Goal: Information Seeking & Learning: Find specific fact

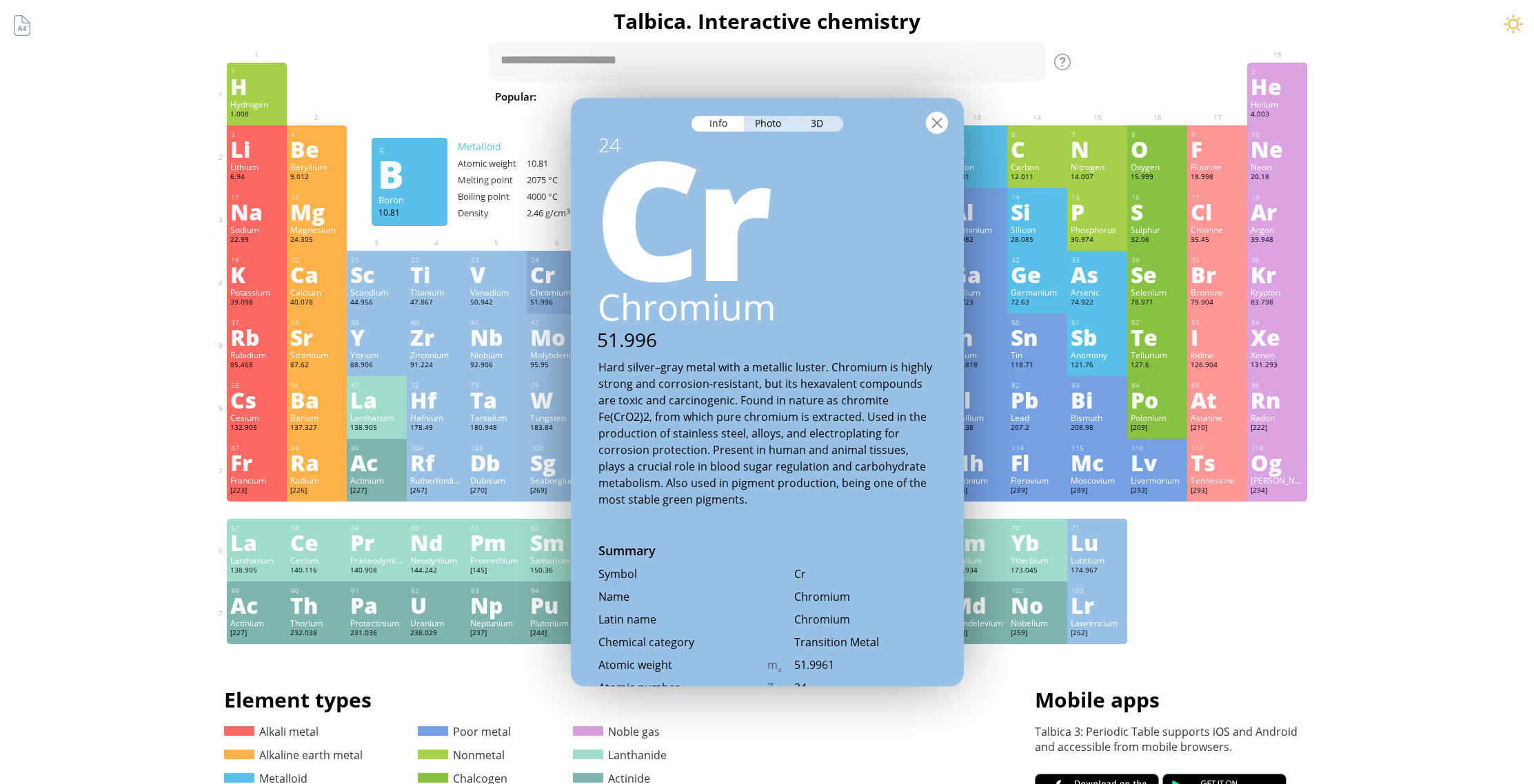
click at [934, 116] on div at bounding box center [937, 123] width 22 height 22
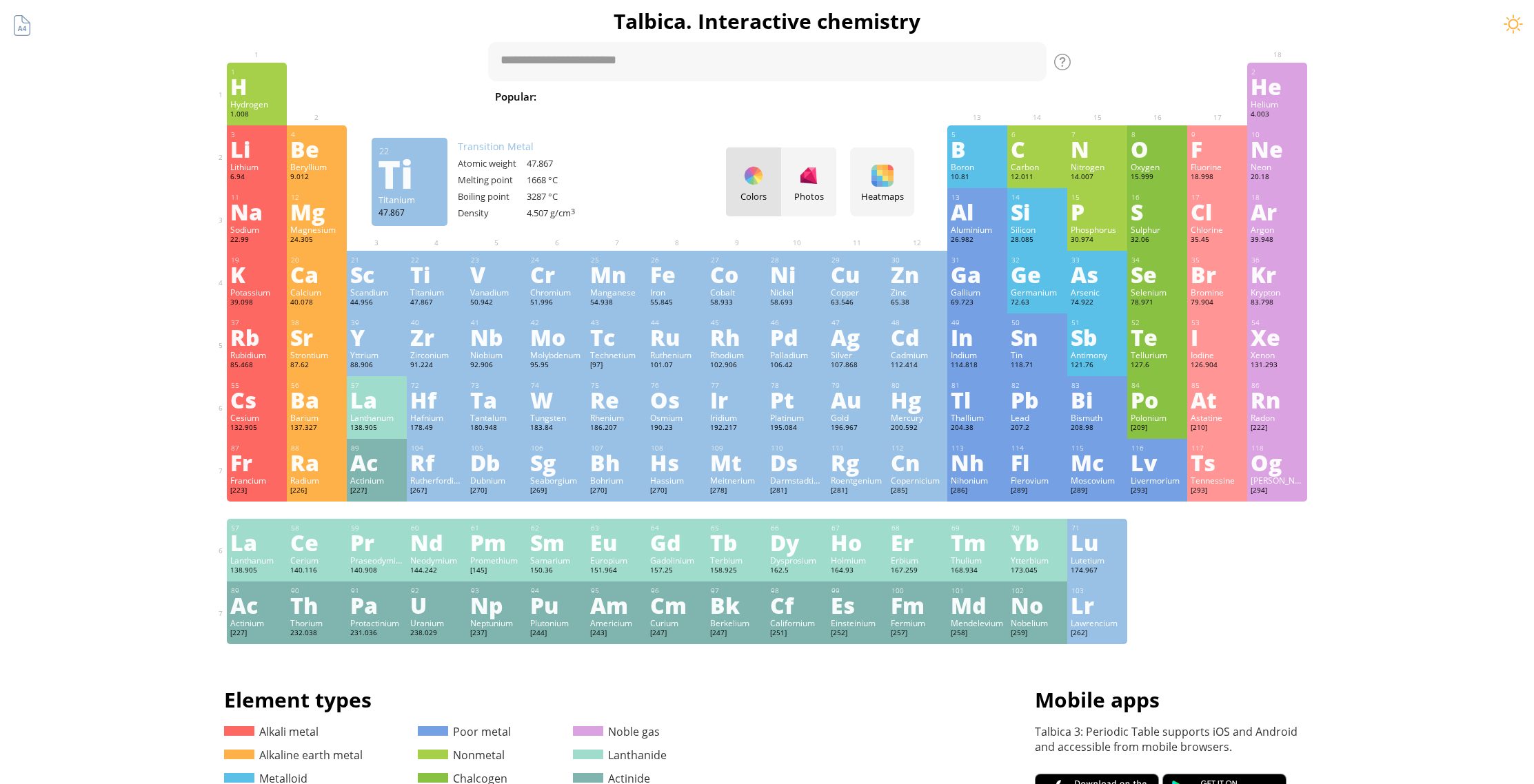
click at [432, 271] on div "Ti" at bounding box center [436, 274] width 53 height 22
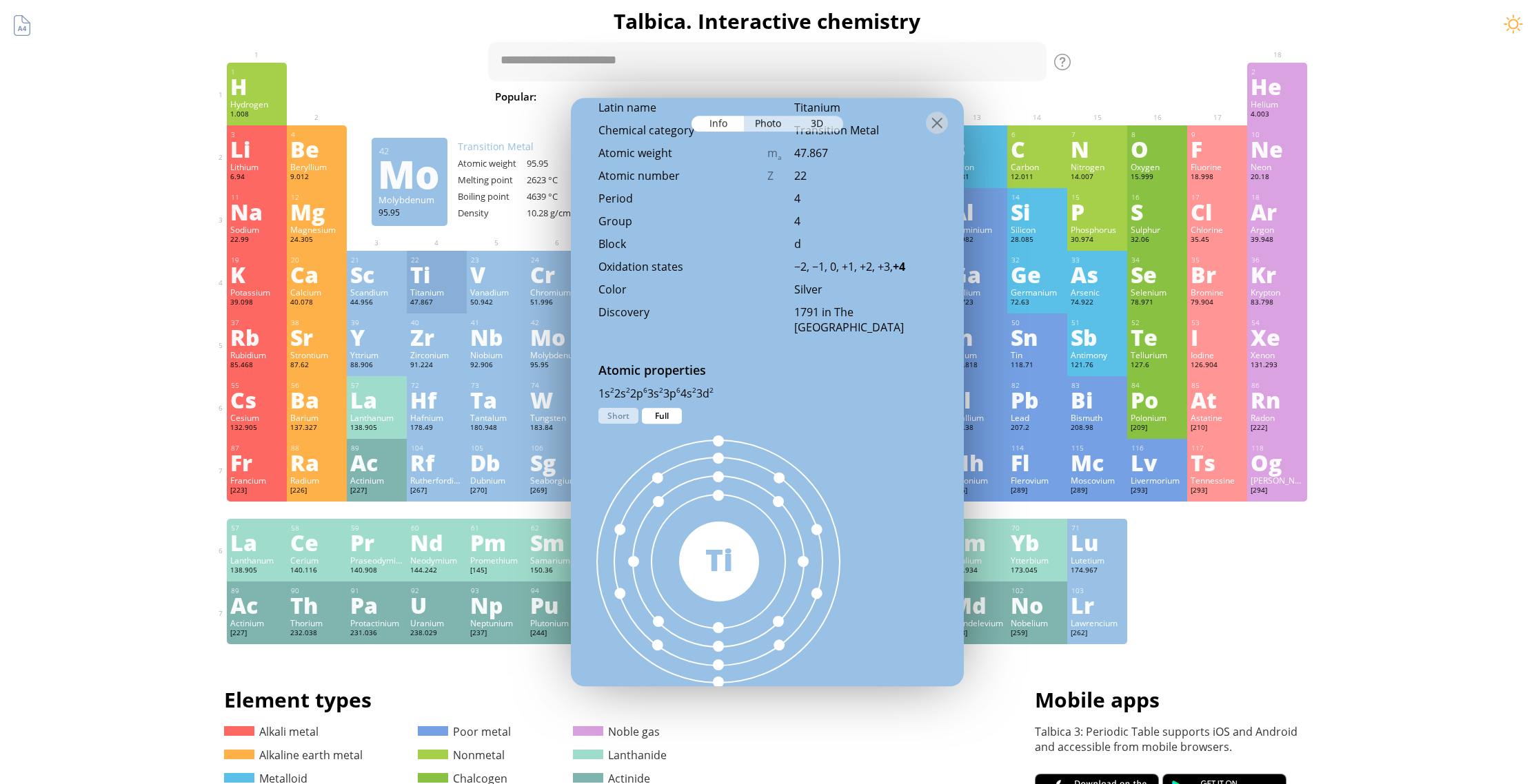
scroll to position [514, 0]
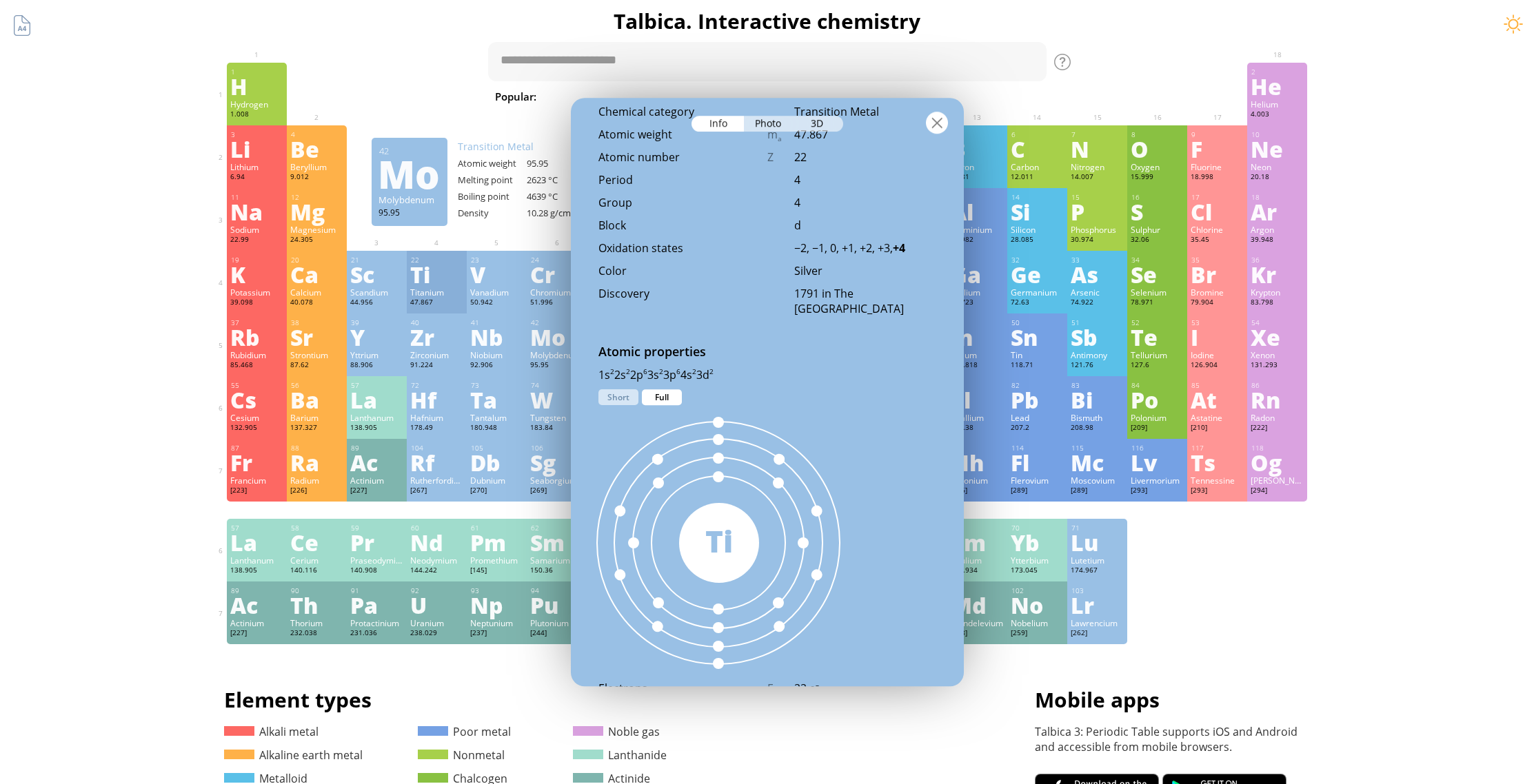
click at [934, 117] on div at bounding box center [937, 123] width 22 height 22
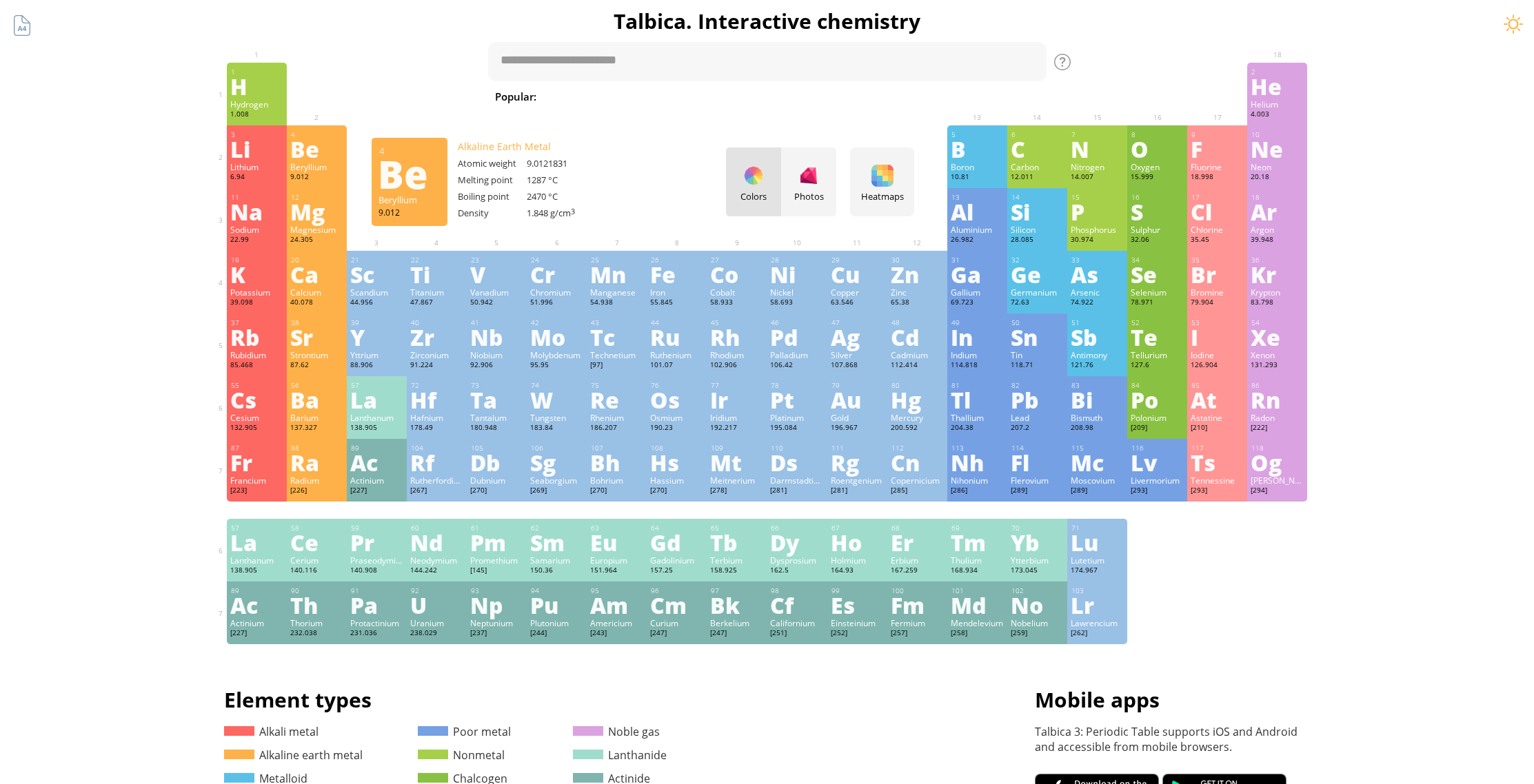
click at [309, 152] on div "Be" at bounding box center [316, 149] width 53 height 22
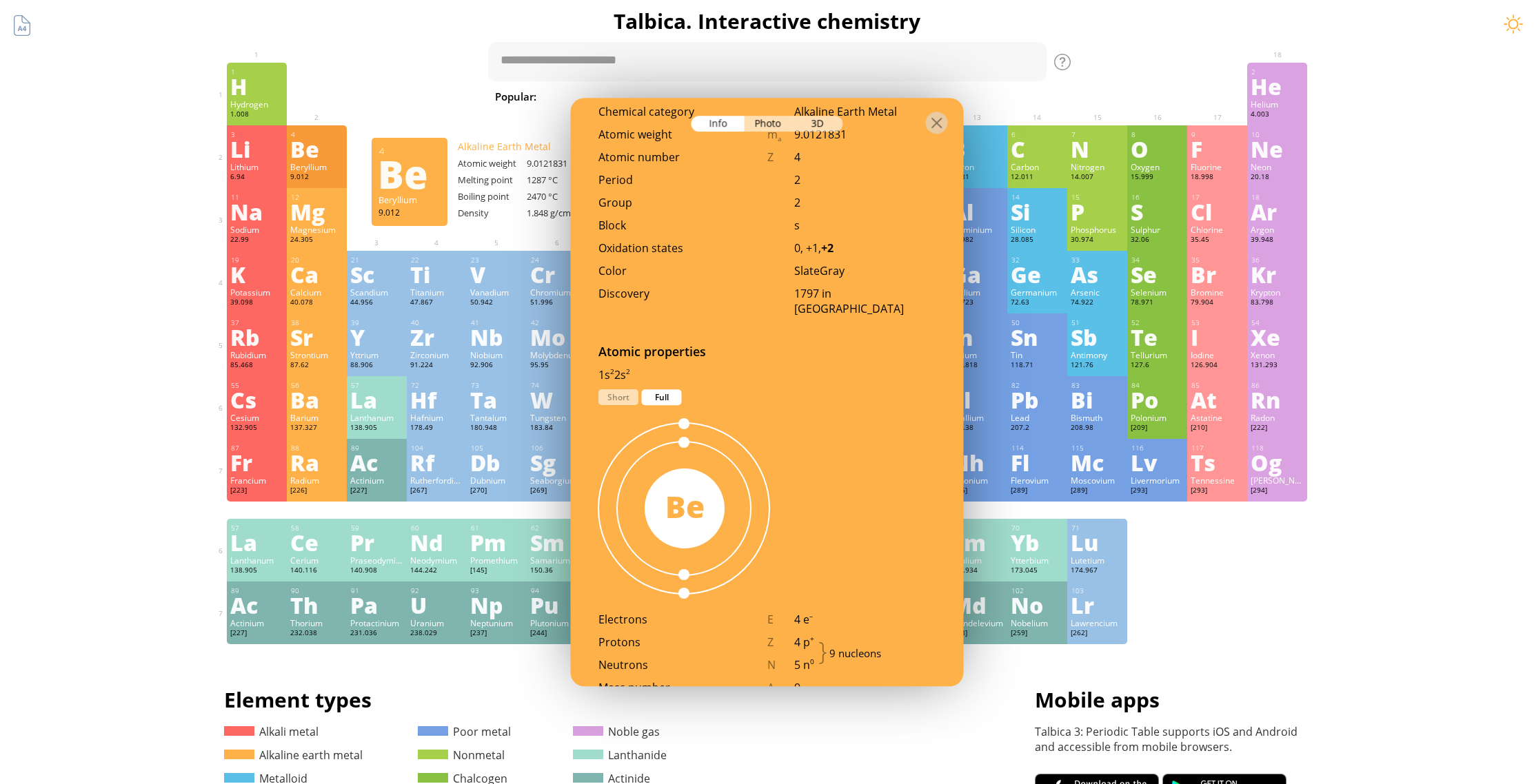
scroll to position [498, 0]
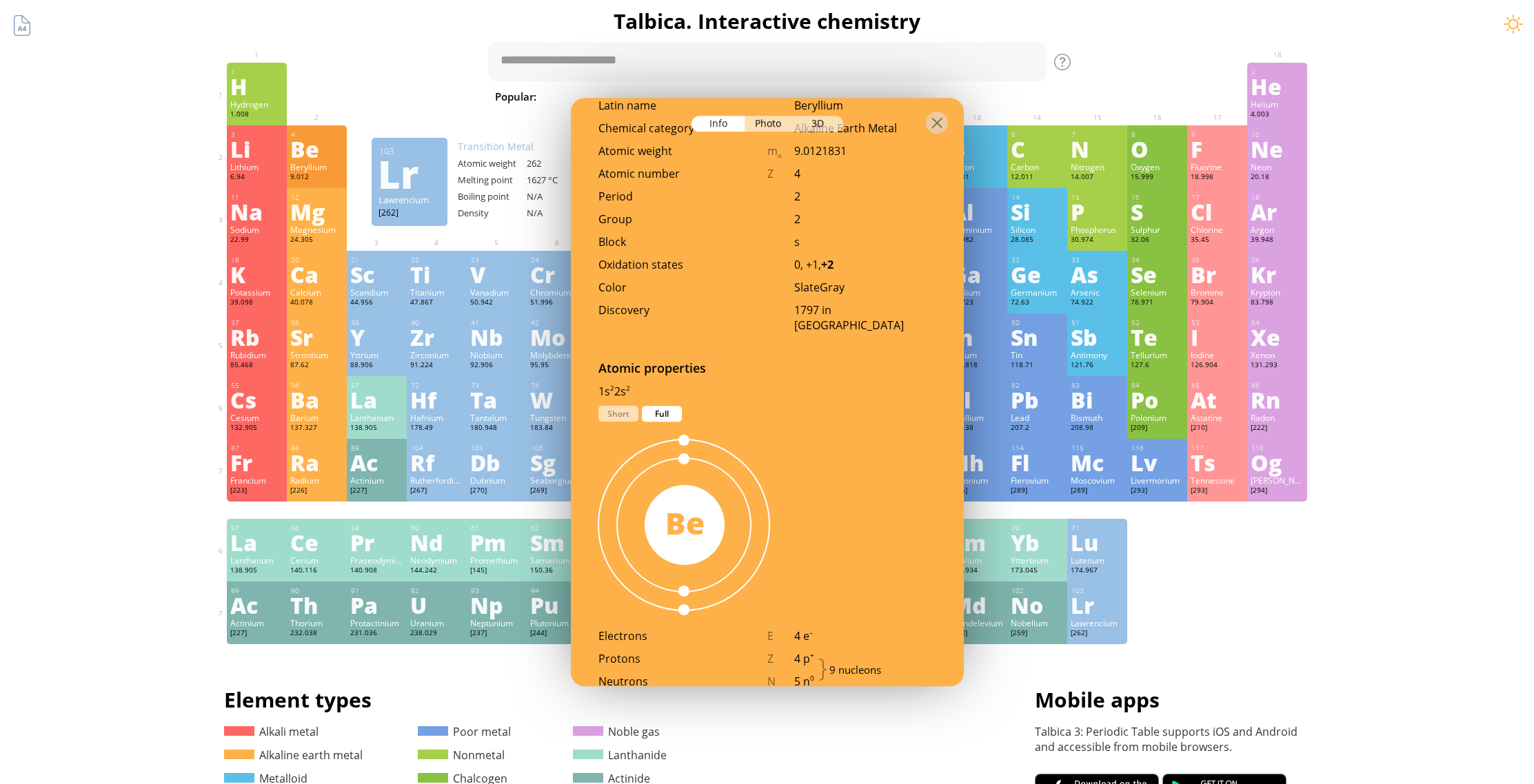
click at [1160, 560] on div "1 H Hydrogen 1.008 −1, +1 −1, +1 -259.14 °C -252.87 °C 0.0899 g/l 1s 1 2 He Hel…" at bounding box center [767, 353] width 1081 height 582
click at [1265, 474] on div "Og" at bounding box center [1277, 462] width 53 height 22
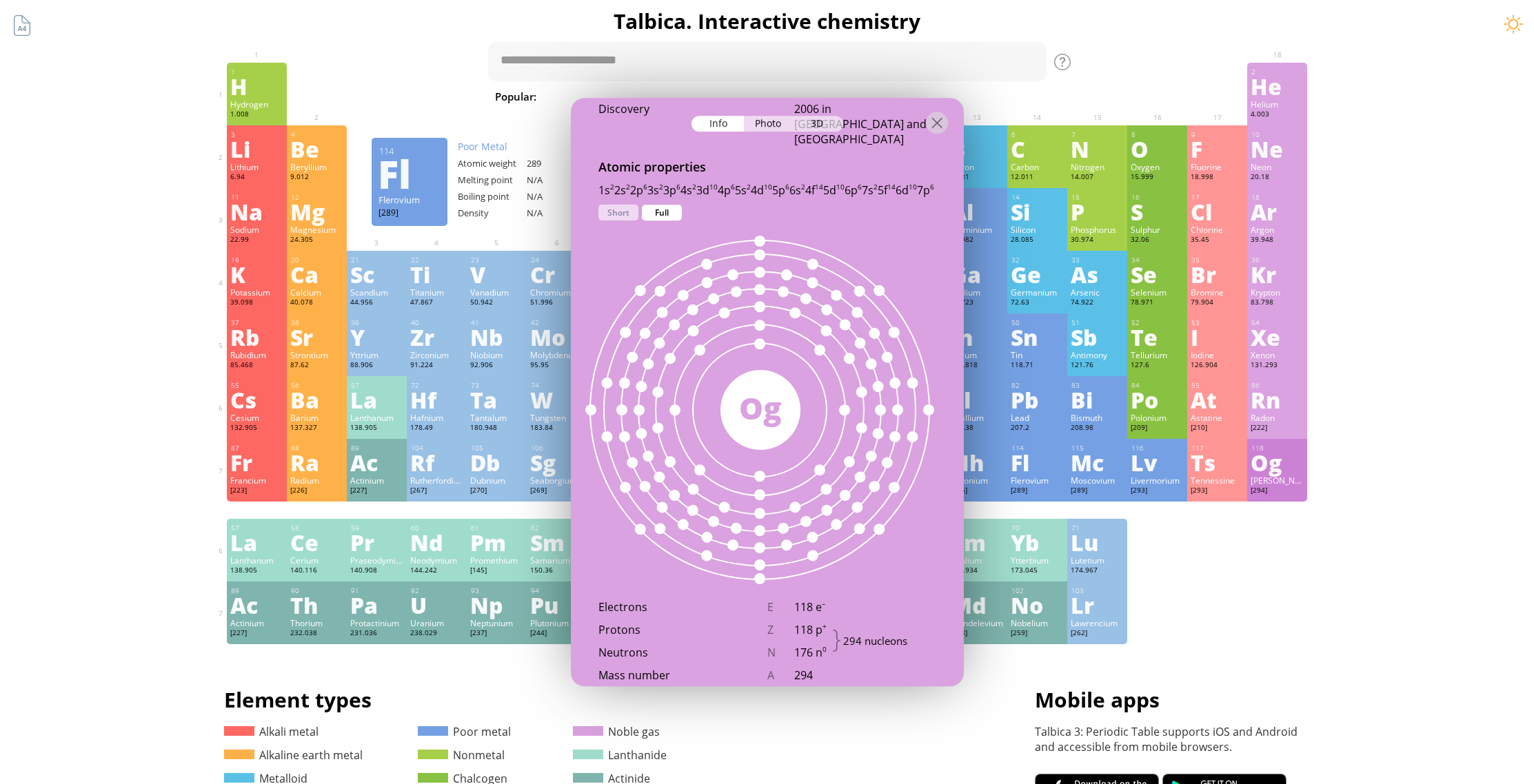
scroll to position [750, 0]
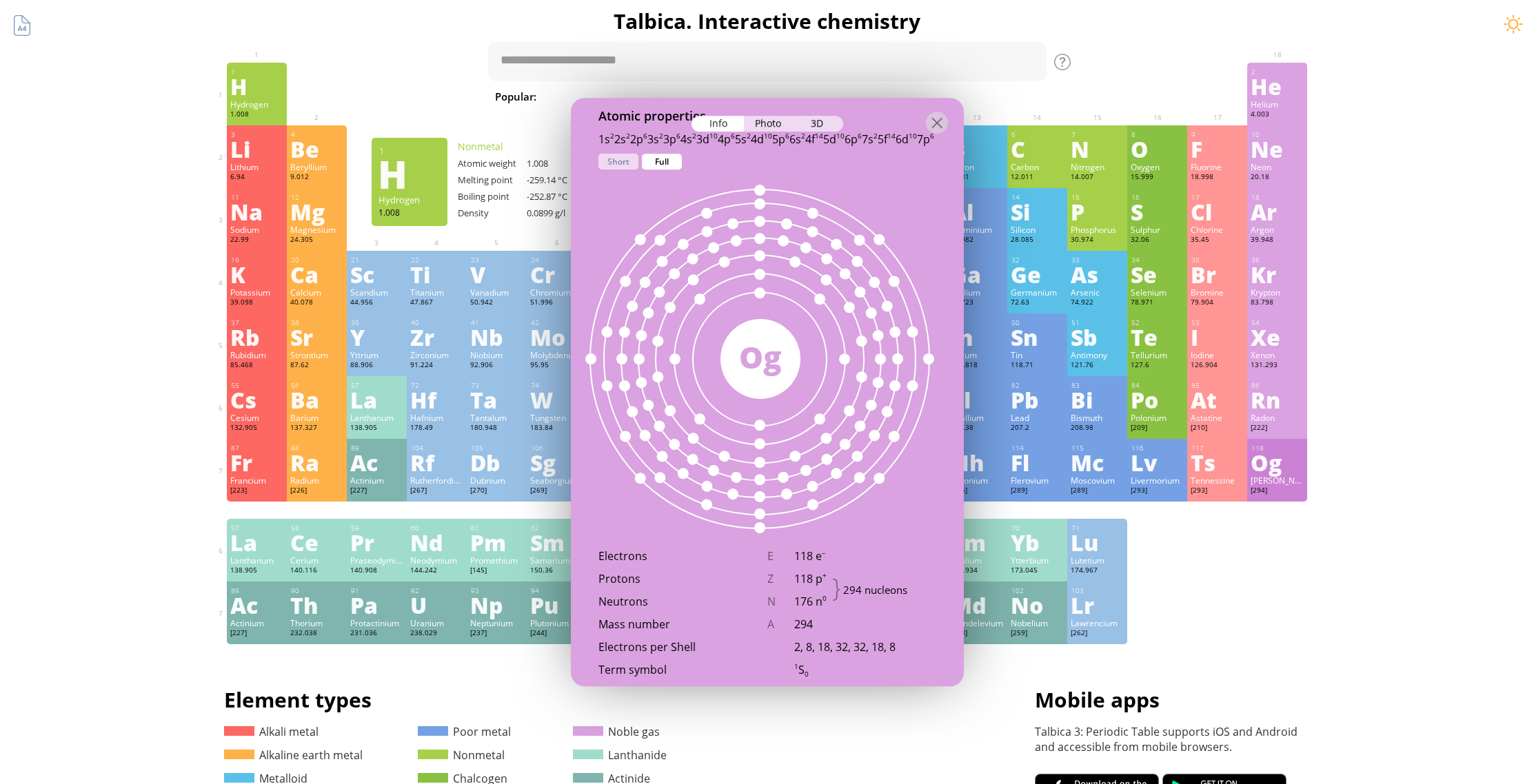
click at [257, 96] on div "H" at bounding box center [256, 87] width 53 height 22
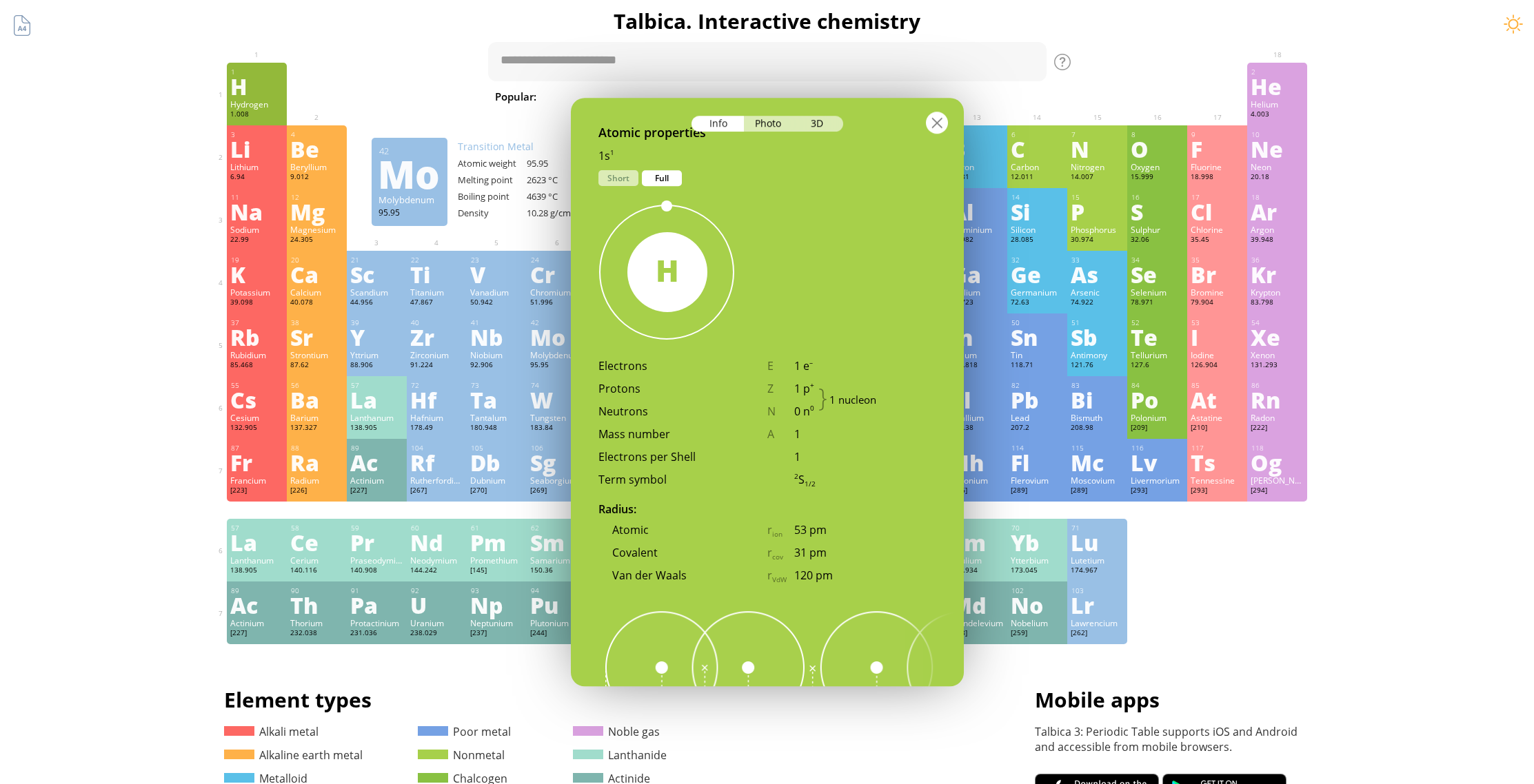
click at [938, 120] on div at bounding box center [937, 123] width 22 height 22
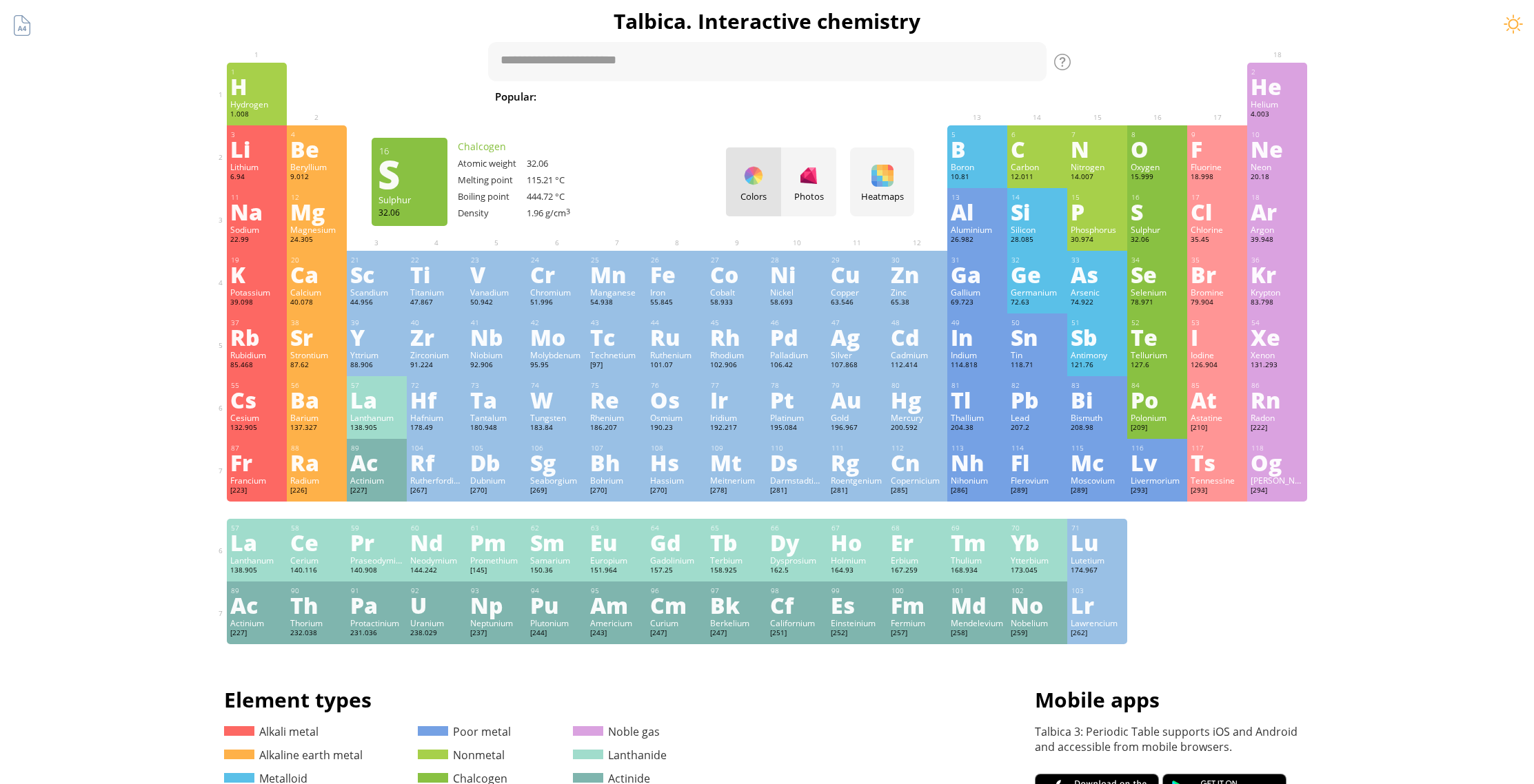
click at [1152, 215] on div "S" at bounding box center [1156, 212] width 53 height 22
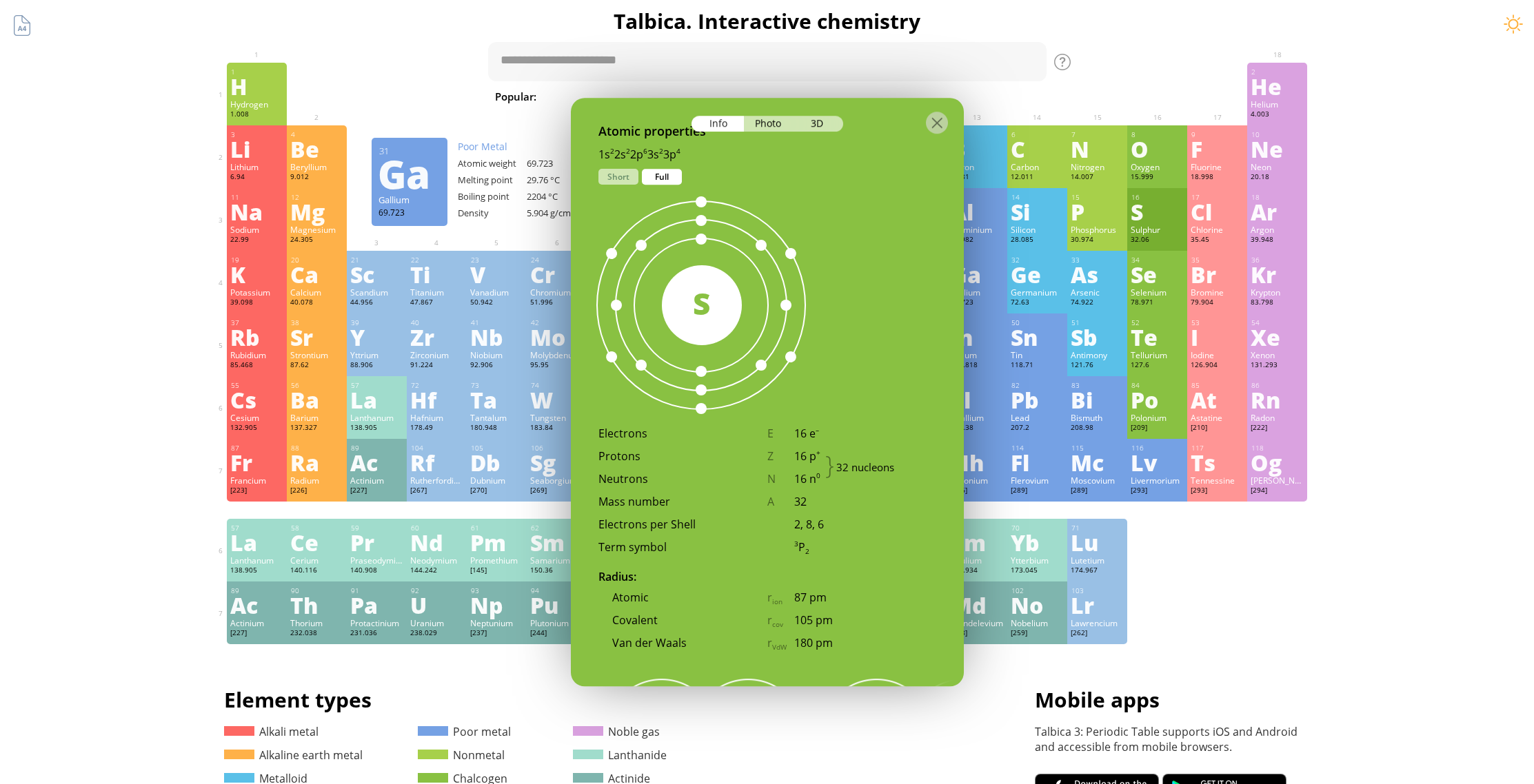
scroll to position [716, 0]
click at [543, 282] on div "Cr" at bounding box center [556, 274] width 53 height 22
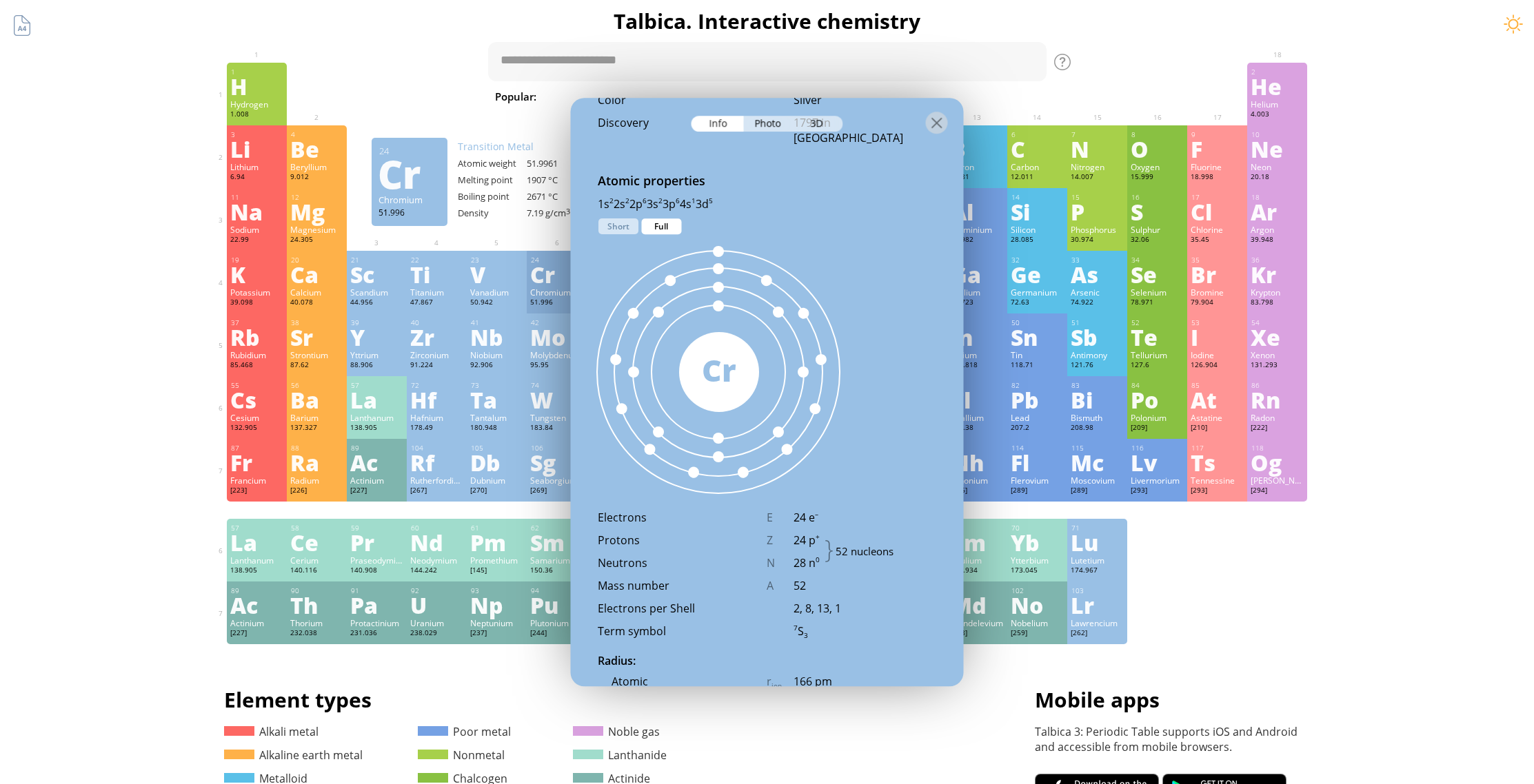
scroll to position [750, 0]
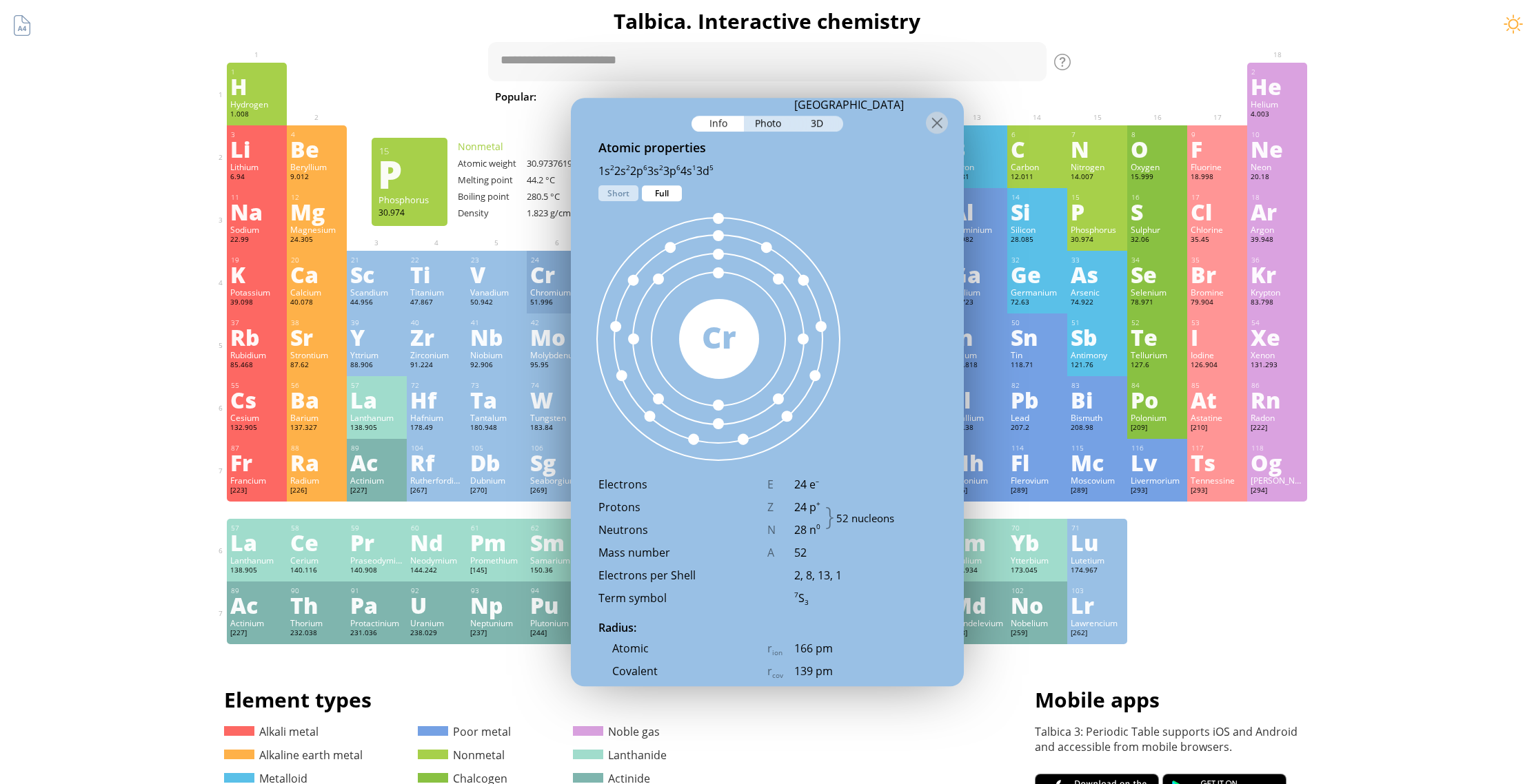
click at [1097, 221] on div "P" at bounding box center [1097, 212] width 53 height 22
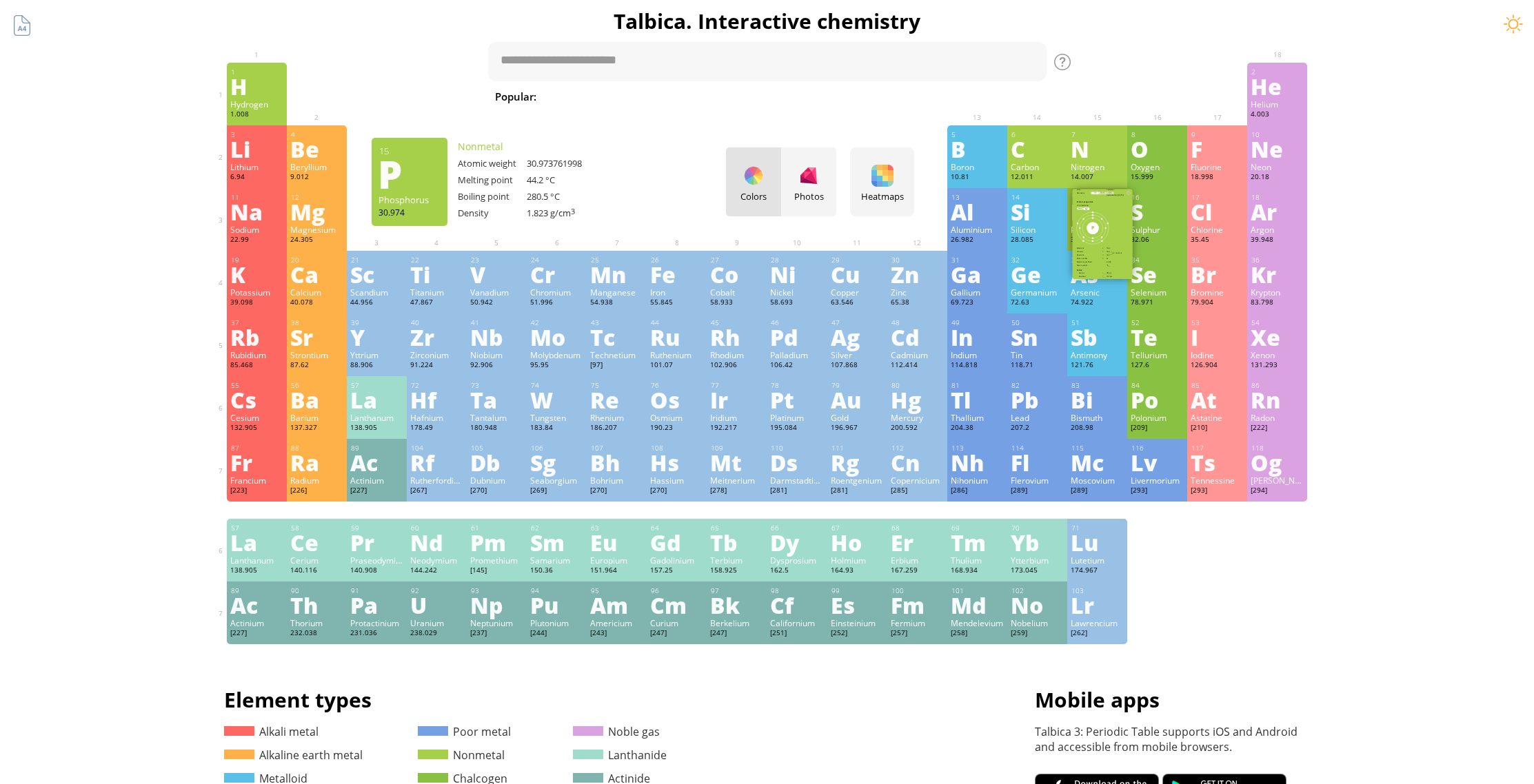
scroll to position [765, 0]
